Goal: Task Accomplishment & Management: Manage account settings

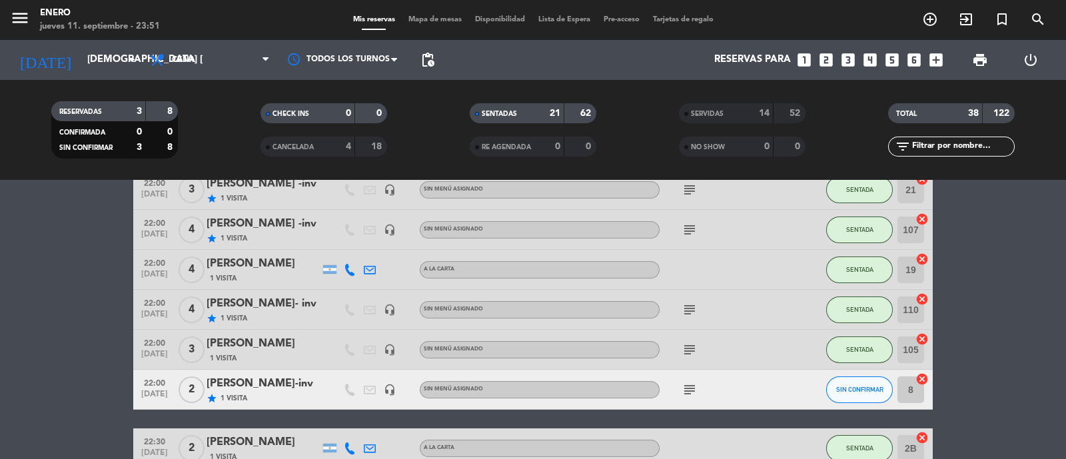
scroll to position [750, 0]
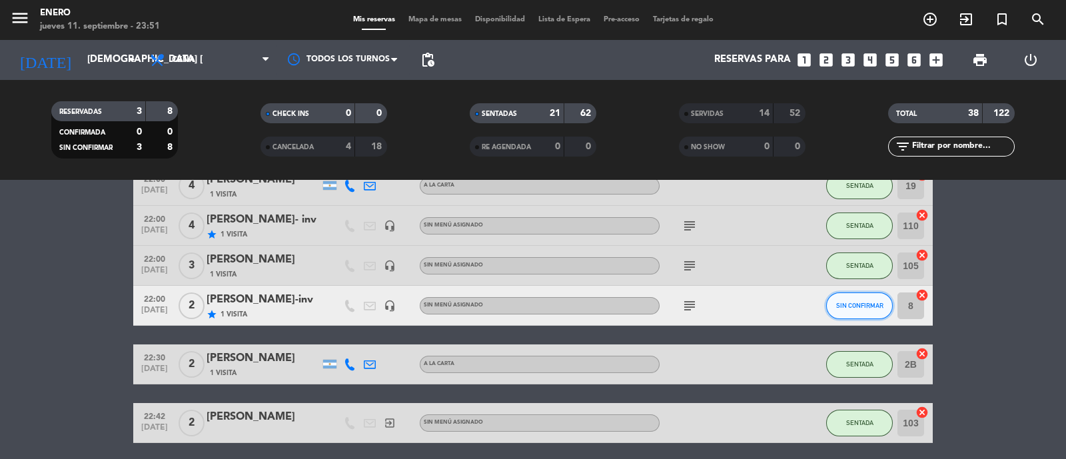
click at [864, 307] on span "SIN CONFIRMAR" at bounding box center [860, 305] width 47 height 7
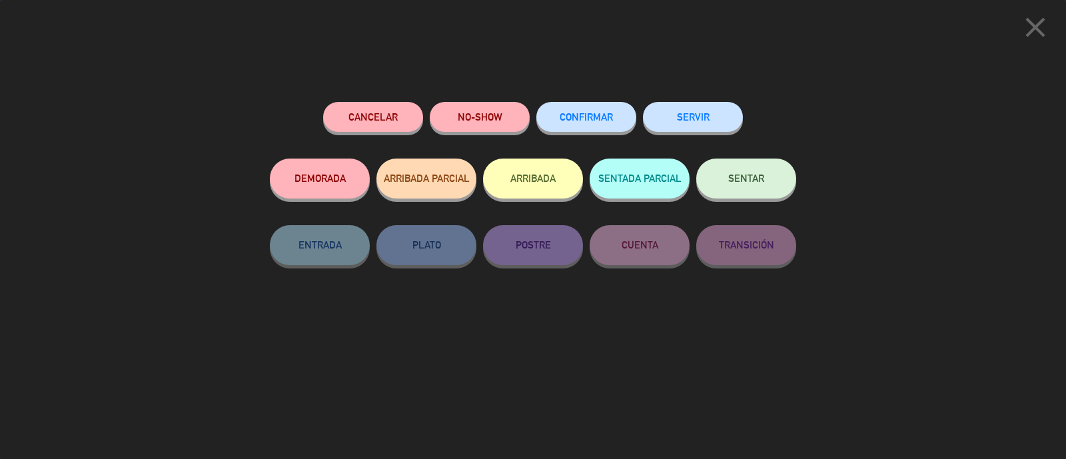
click at [491, 112] on button "NO-SHOW" at bounding box center [480, 117] width 100 height 30
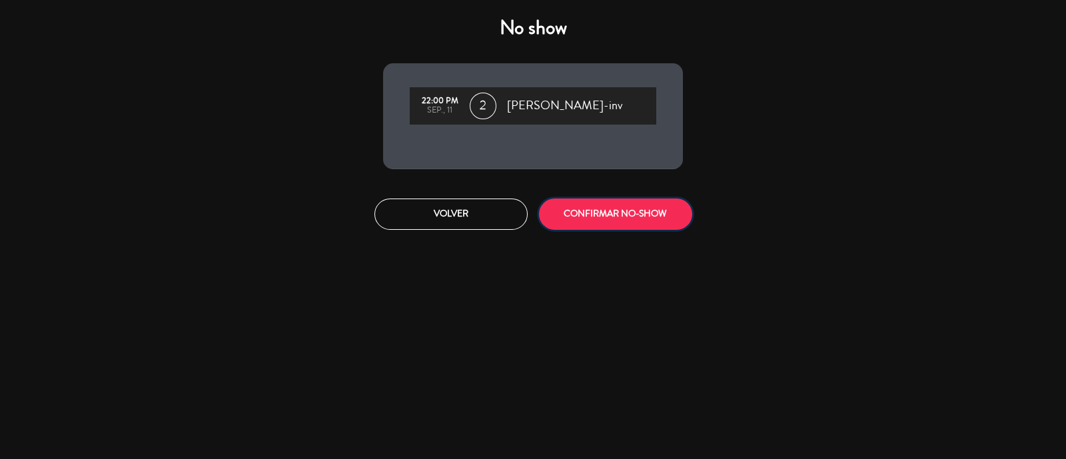
click at [582, 211] on button "CONFIRMAR NO-SHOW" at bounding box center [615, 214] width 153 height 31
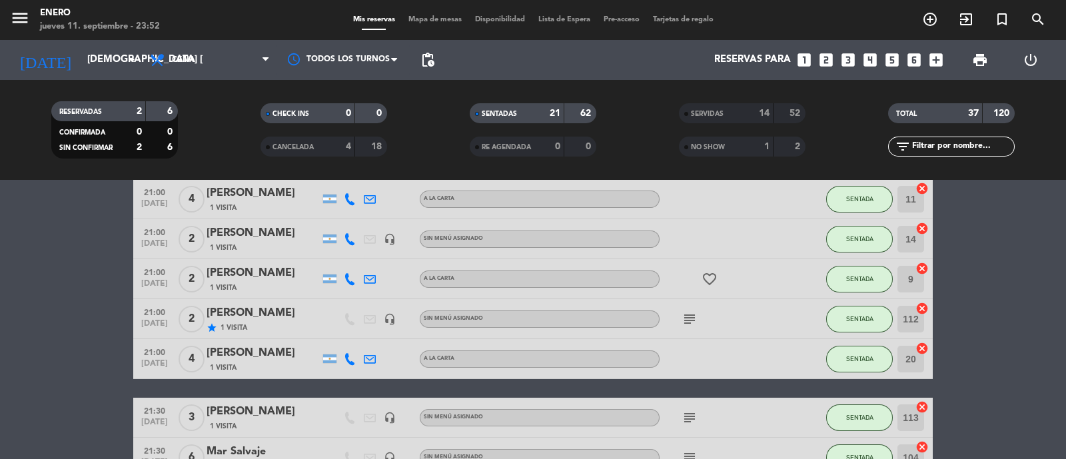
scroll to position [0, 0]
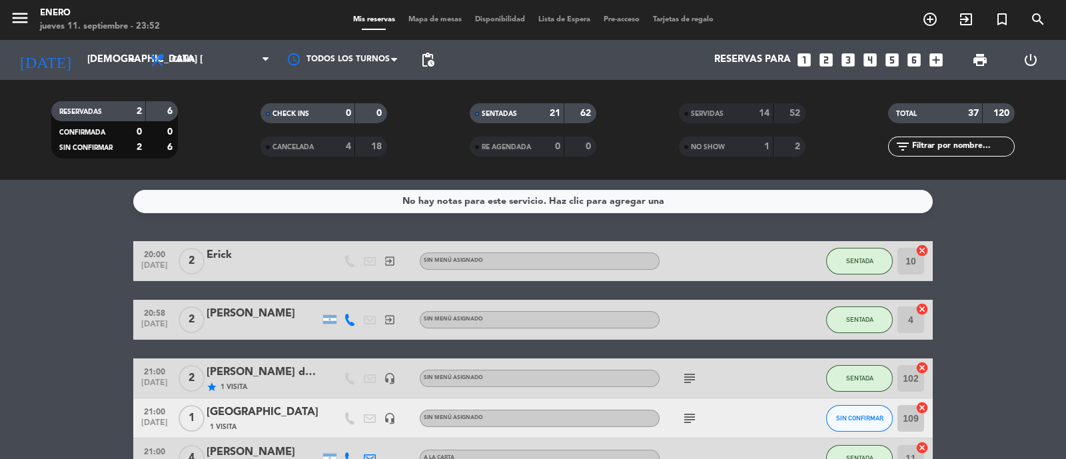
click at [745, 111] on div "14" at bounding box center [757, 113] width 27 height 15
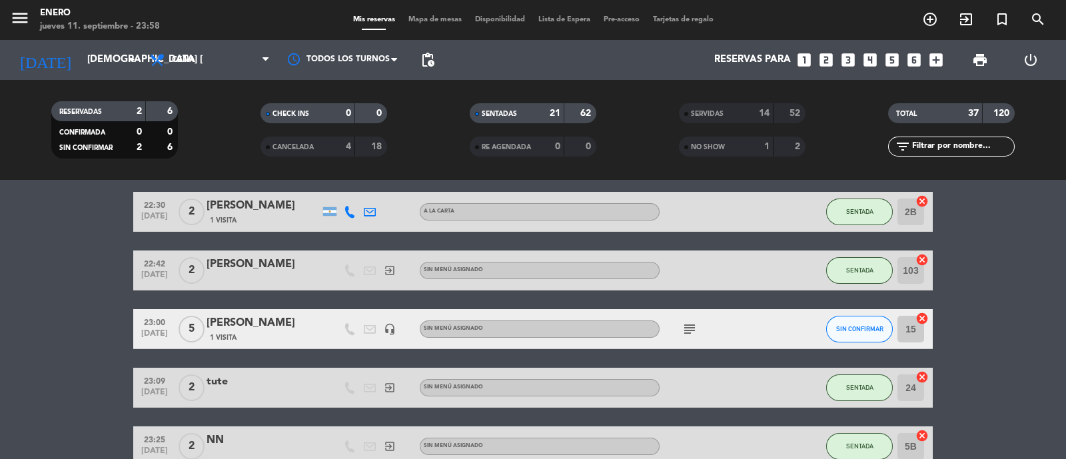
scroll to position [916, 0]
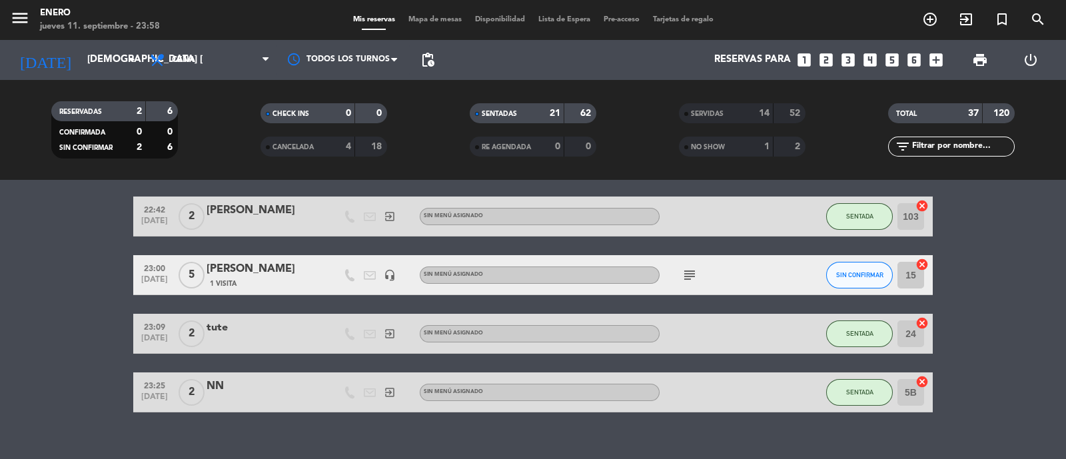
click at [708, 112] on span "SERVIDAS" at bounding box center [707, 114] width 33 height 7
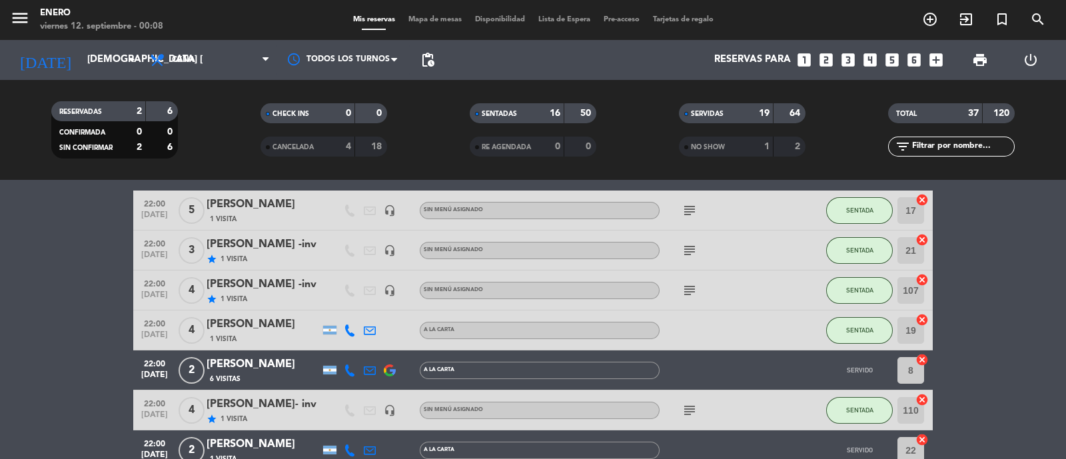
scroll to position [1070, 0]
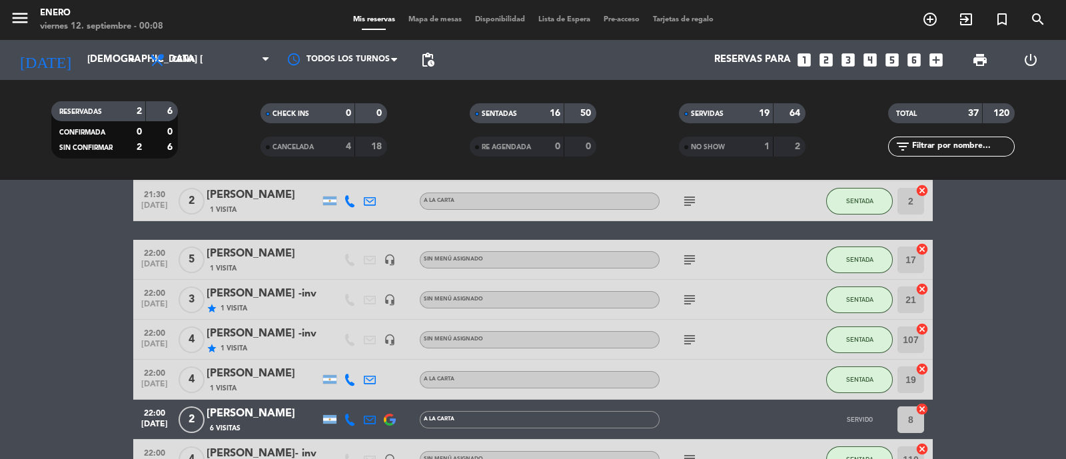
click at [103, 116] on div "RESERVADAS" at bounding box center [85, 111] width 61 height 15
click at [701, 113] on span "SERVIDAS" at bounding box center [707, 114] width 33 height 7
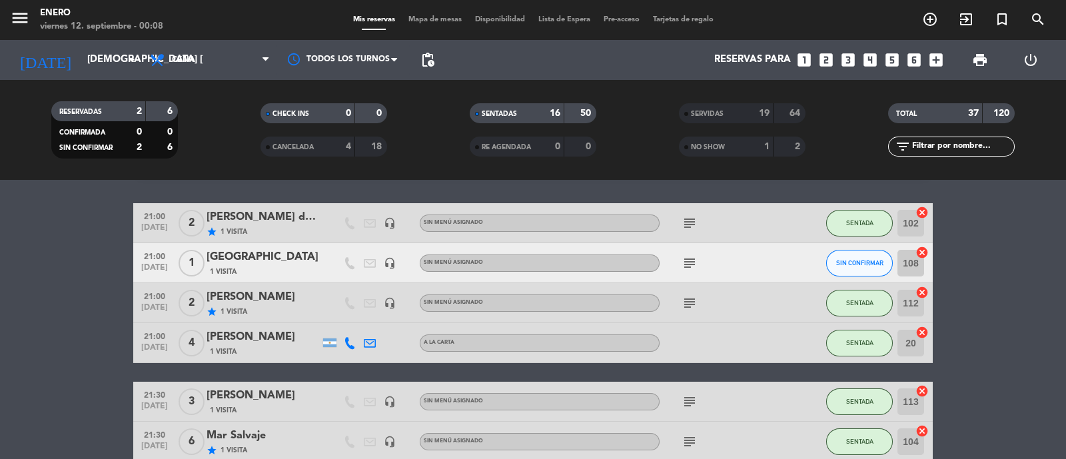
scroll to position [0, 0]
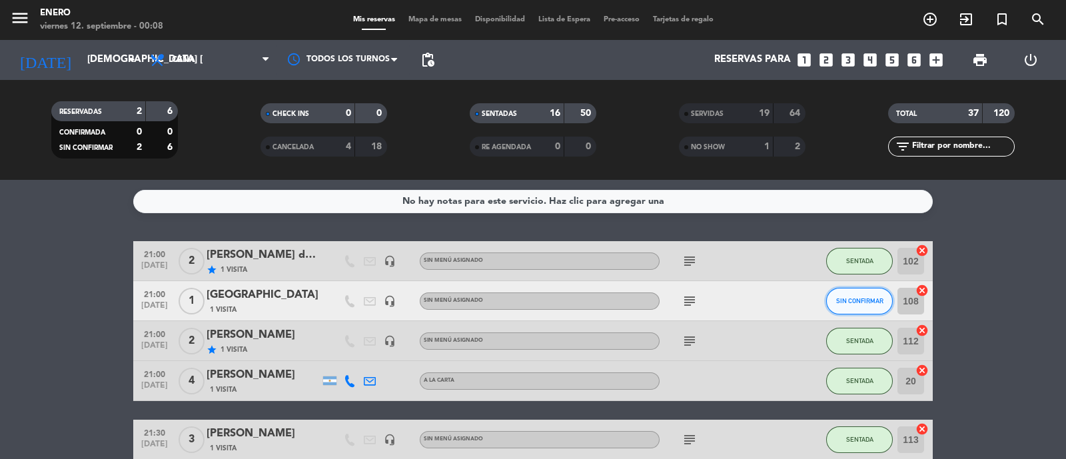
click at [851, 299] on span "SIN CONFIRMAR" at bounding box center [860, 300] width 47 height 7
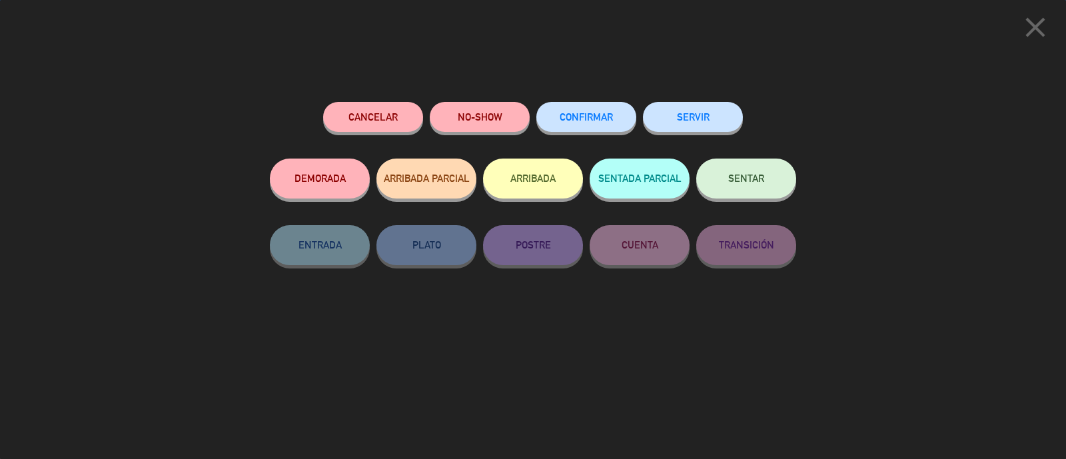
click at [511, 121] on button "NO-SHOW" at bounding box center [480, 117] width 100 height 30
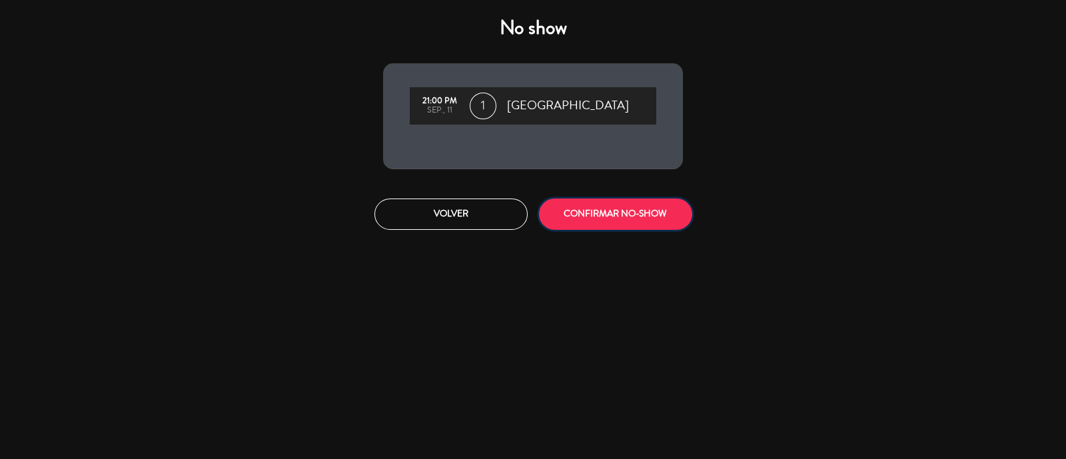
click at [623, 217] on button "CONFIRMAR NO-SHOW" at bounding box center [615, 214] width 153 height 31
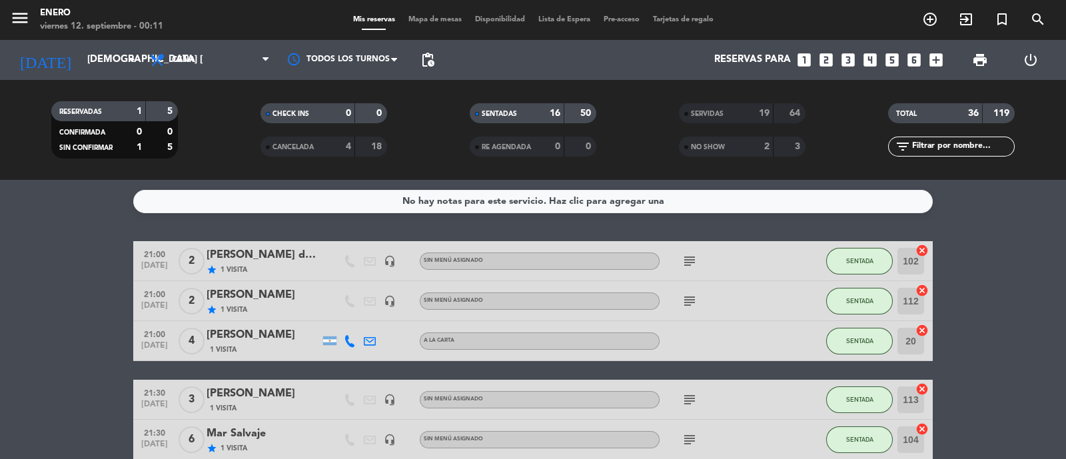
click at [725, 150] on span "NO SHOW" at bounding box center [708, 147] width 34 height 7
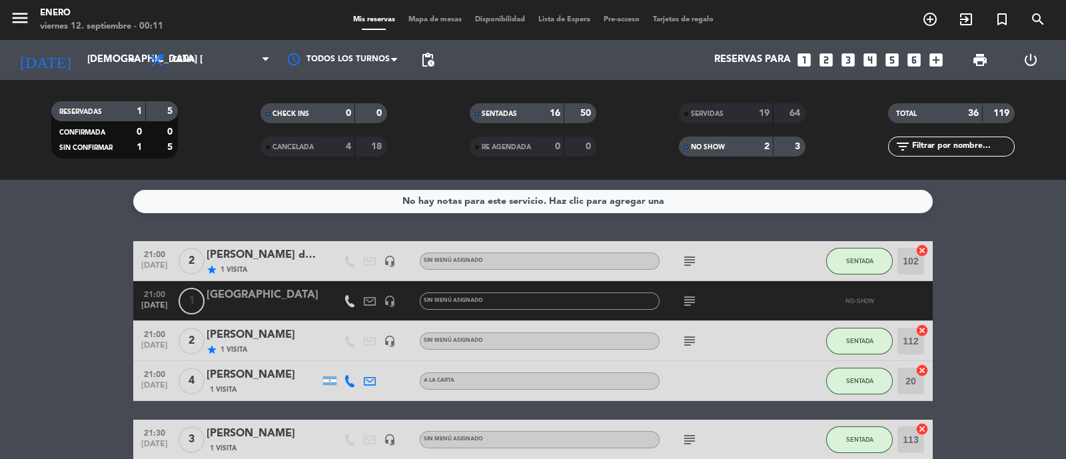
click at [698, 111] on span "SERVIDAS" at bounding box center [707, 114] width 33 height 7
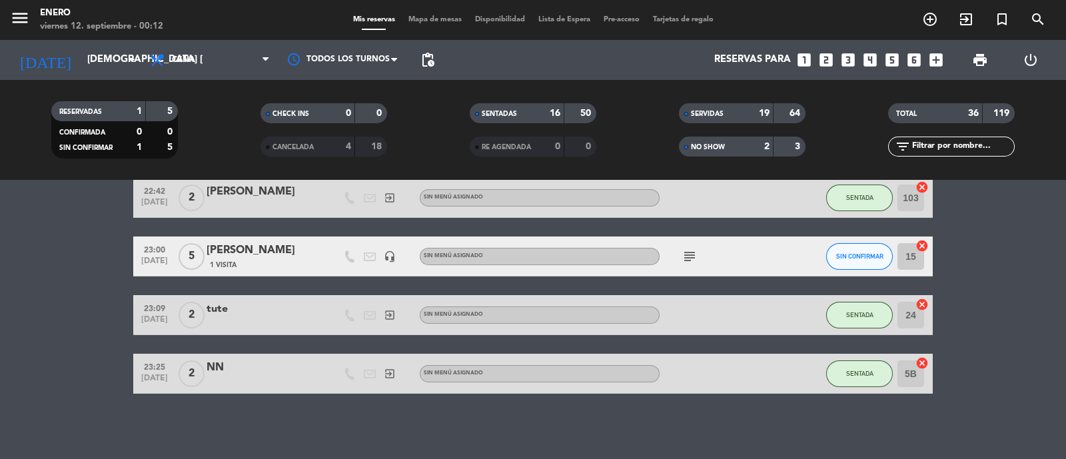
scroll to position [1610, 0]
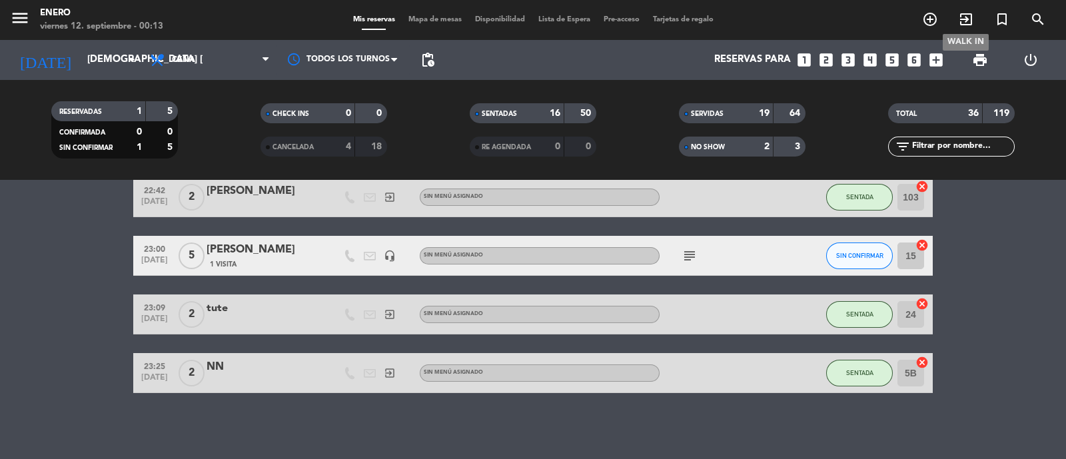
click at [960, 21] on icon "exit_to_app" at bounding box center [966, 19] width 16 height 16
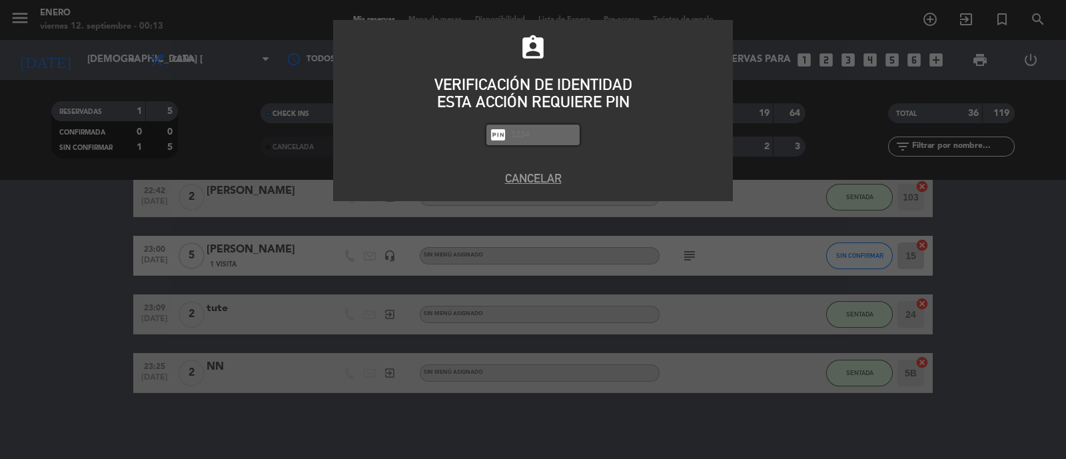
click at [523, 133] on input "text" at bounding box center [543, 134] width 67 height 15
type input "6082"
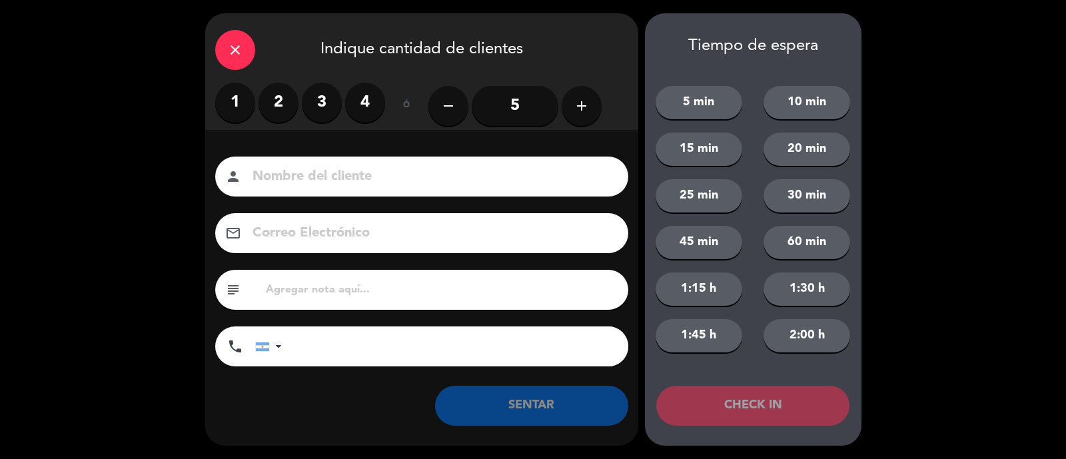
drag, startPoint x: 321, startPoint y: 181, endPoint x: 312, endPoint y: 165, distance: 18.8
click at [321, 180] on input at bounding box center [431, 176] width 360 height 23
type input "[PERSON_NAME]"
click at [367, 107] on label "4" at bounding box center [365, 103] width 40 height 40
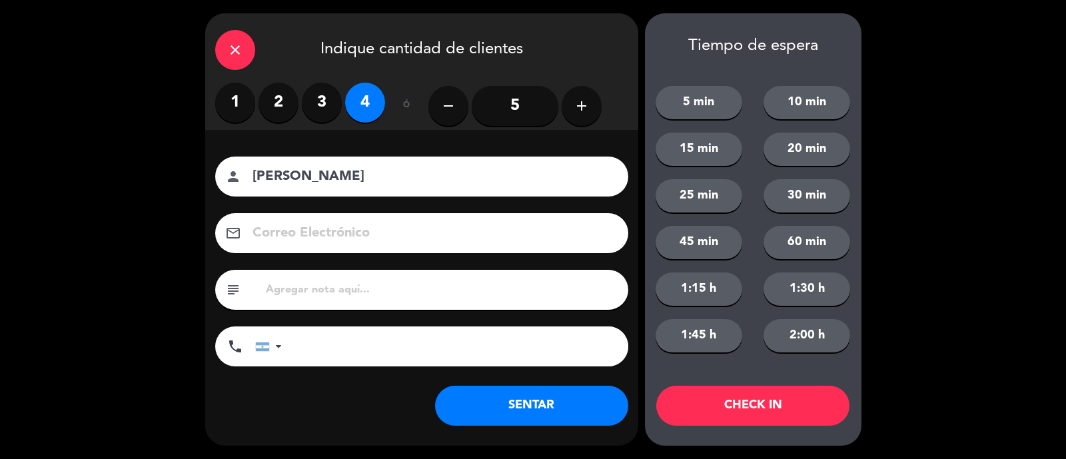
click at [541, 413] on button "SENTAR" at bounding box center [531, 406] width 193 height 40
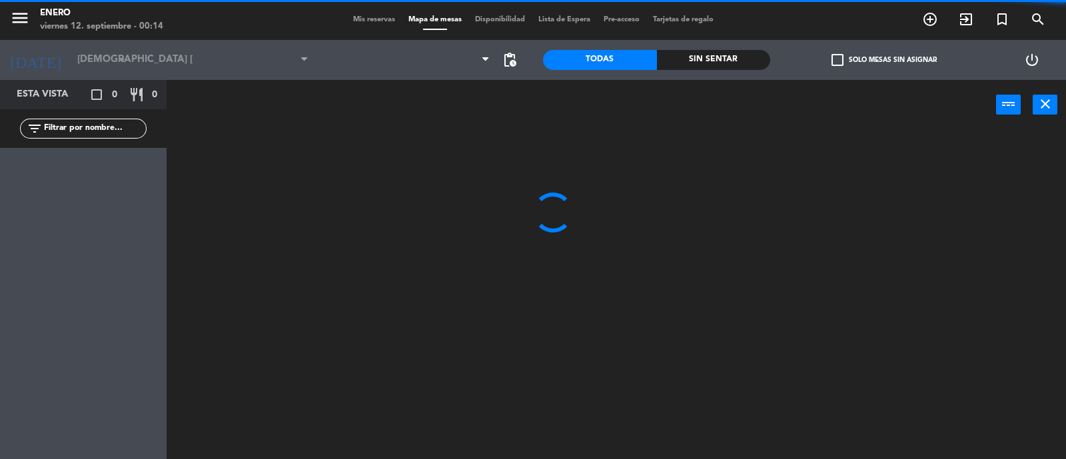
type input "vie. [DATE]"
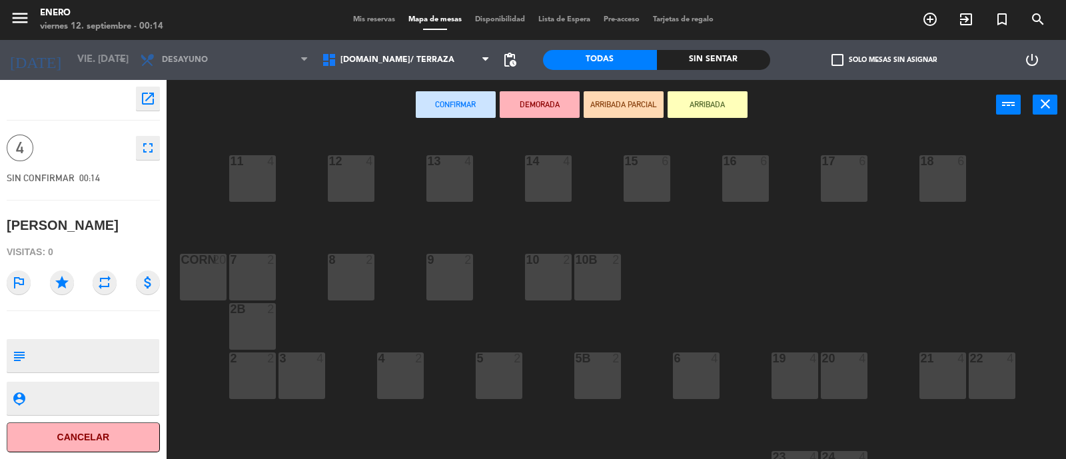
click at [1022, 188] on div "14 4 12 4 11 4 17 6 15 6 16 6 13 4 18 6 10 2 7 2 8 2 9 2 corn 20 10b 2 2B 2 3 4…" at bounding box center [621, 295] width 889 height 329
click at [704, 103] on button "ARRIBADA" at bounding box center [708, 104] width 80 height 27
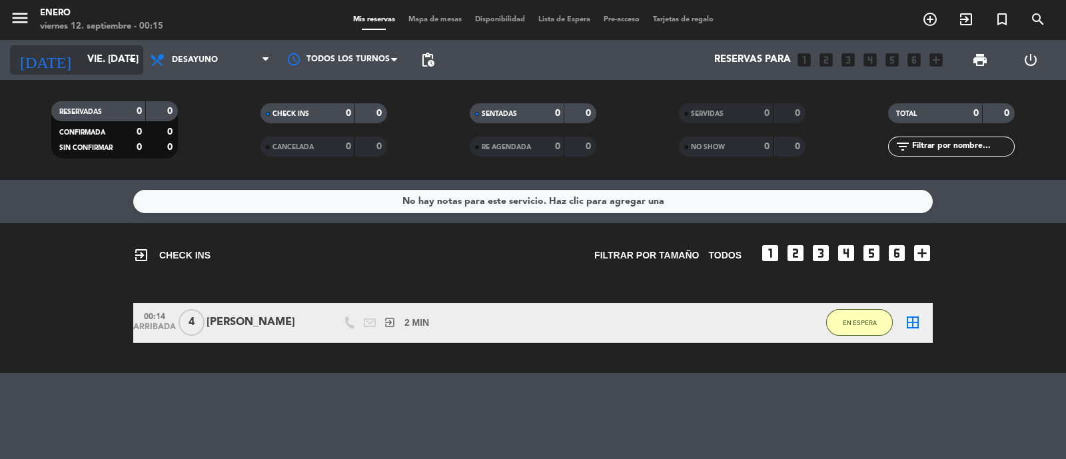
click at [121, 73] on div "[DATE] vie. [DATE] arrow_drop_down" at bounding box center [76, 59] width 133 height 29
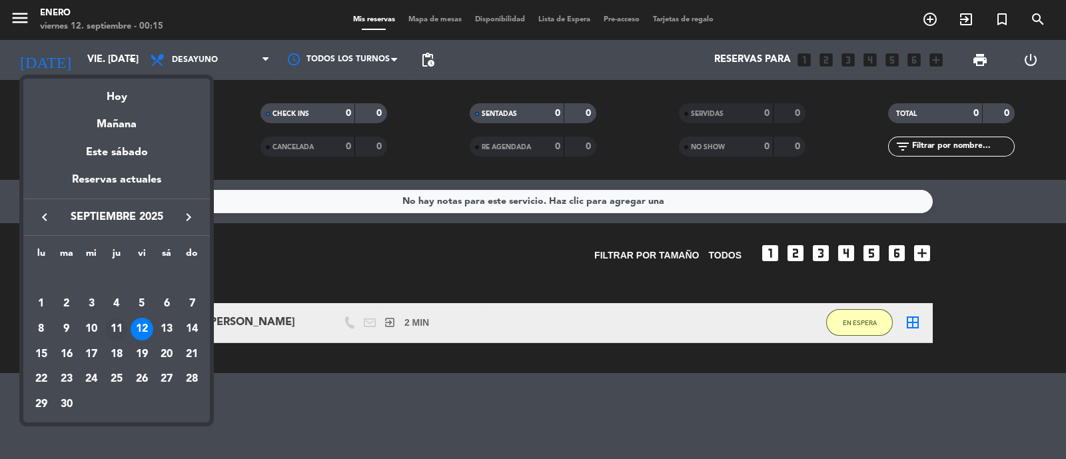
click at [113, 334] on div "11" at bounding box center [116, 329] width 23 height 23
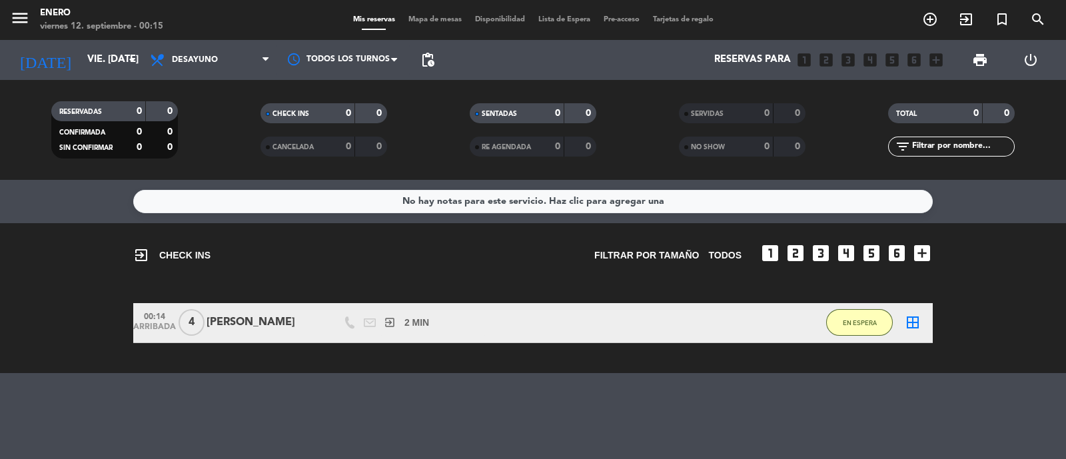
type input "[DEMOGRAPHIC_DATA] [DATE]"
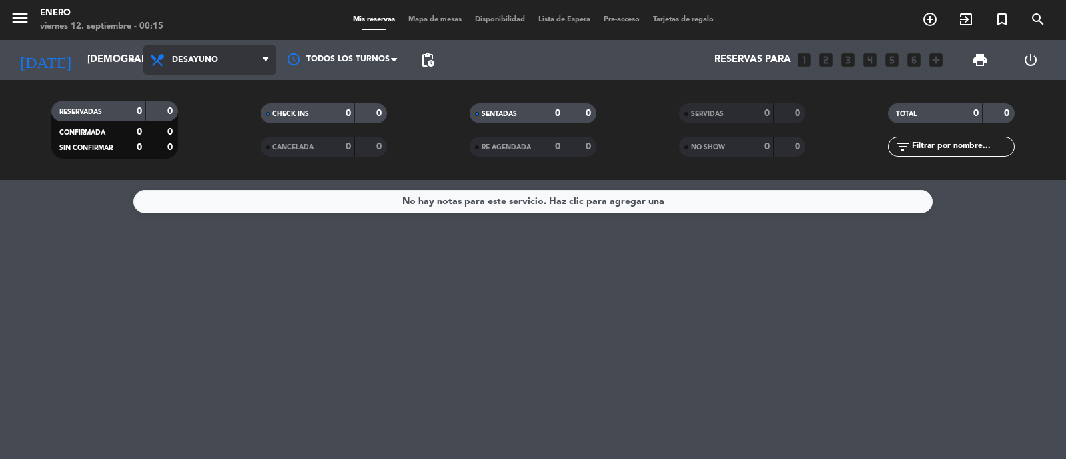
click at [233, 58] on span "Desayuno" at bounding box center [209, 59] width 133 height 29
click at [233, 177] on div "menu Enero viernes 12. septiembre - 00:15 Mis reservas Mapa de mesas Disponibil…" at bounding box center [533, 90] width 1066 height 180
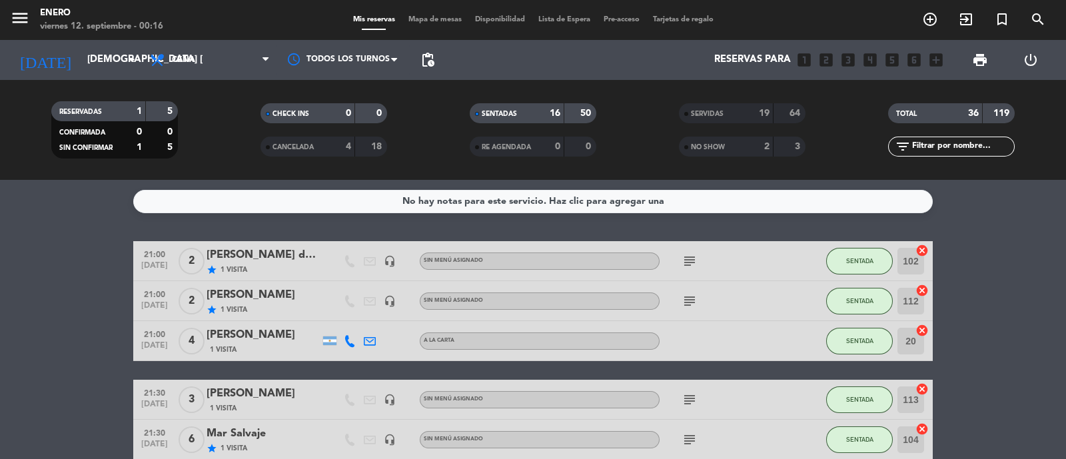
click at [718, 117] on span "SERVIDAS" at bounding box center [707, 114] width 33 height 7
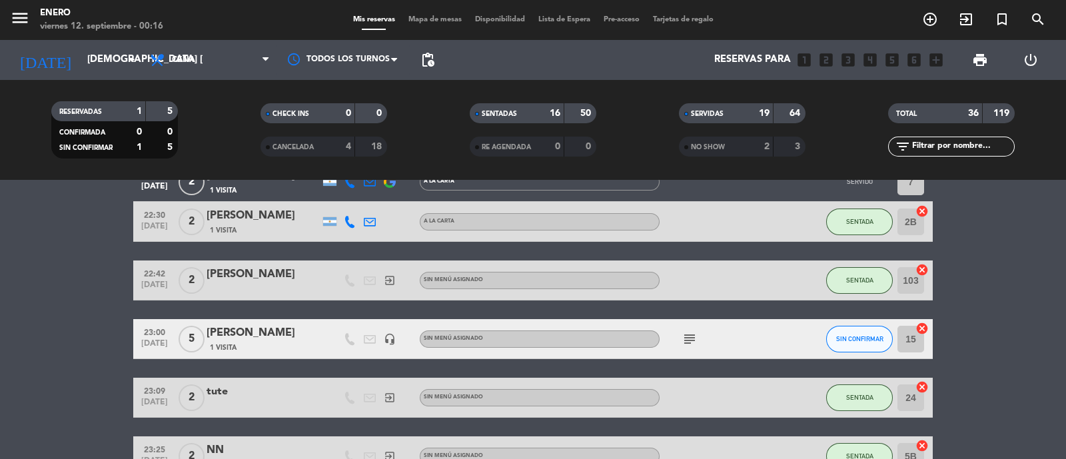
scroll to position [1530, 0]
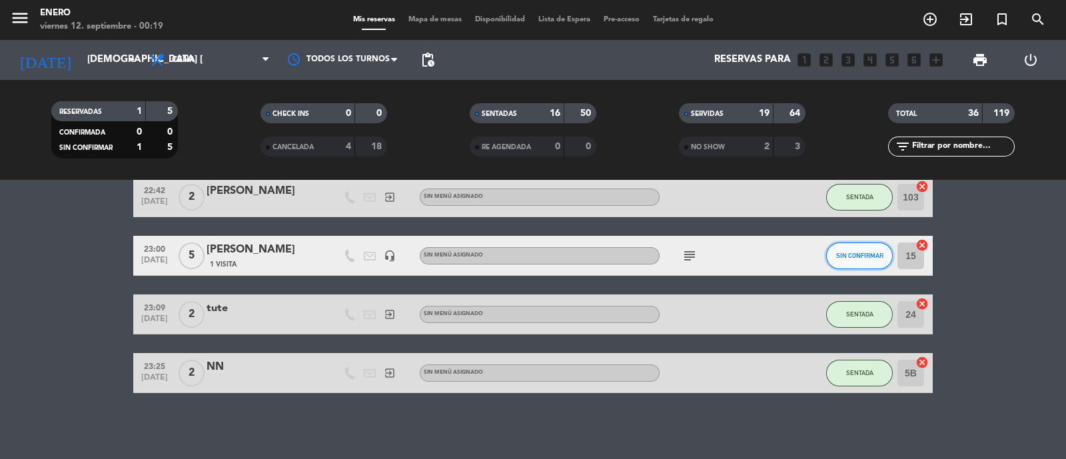
click at [856, 259] on button "SIN CONFIRMAR" at bounding box center [860, 256] width 67 height 27
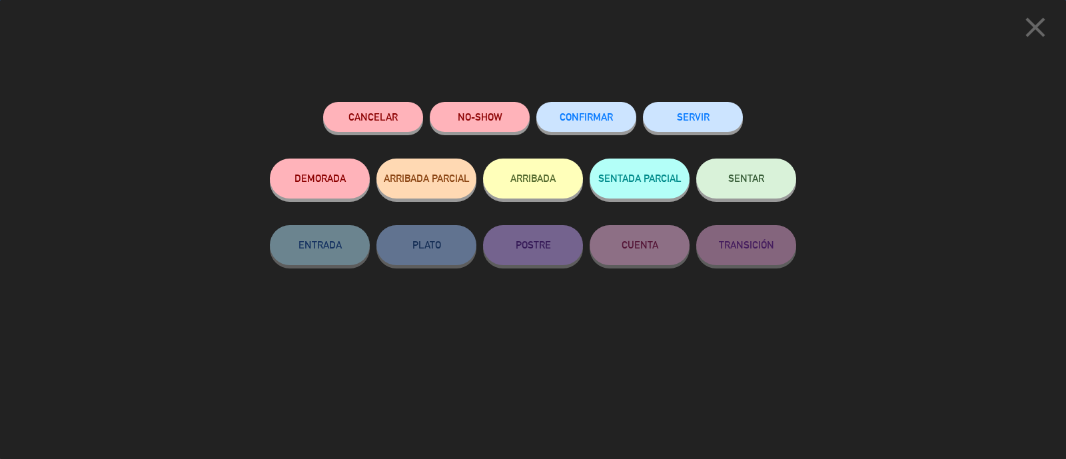
click at [481, 123] on button "NO-SHOW" at bounding box center [480, 117] width 100 height 30
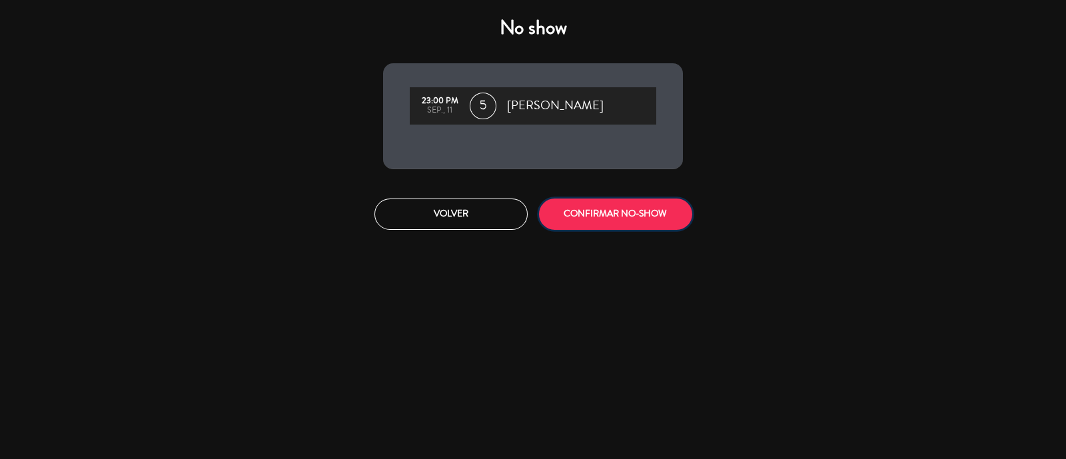
click at [631, 217] on button "CONFIRMAR NO-SHOW" at bounding box center [615, 214] width 153 height 31
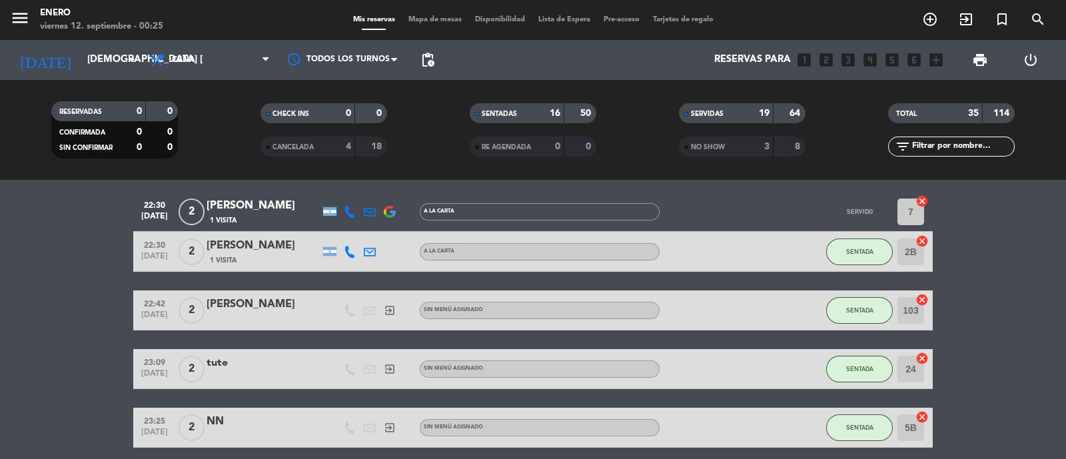
scroll to position [1472, 0]
